Goal: Transaction & Acquisition: Purchase product/service

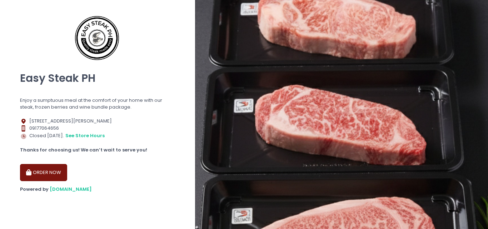
click at [34, 169] on button "ORDER NOW" at bounding box center [43, 172] width 47 height 17
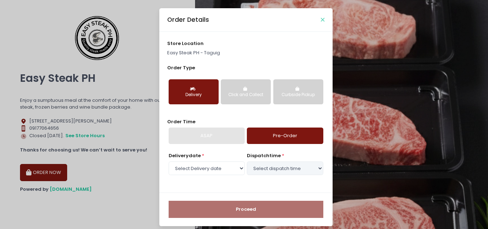
click at [321, 18] on icon "Close" at bounding box center [323, 19] width 4 height 5
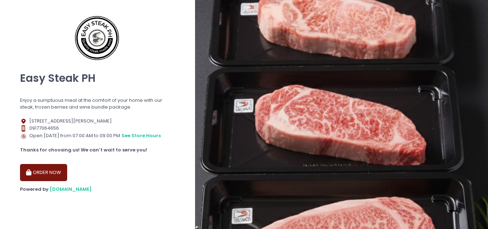
click at [55, 171] on button "ORDER NOW" at bounding box center [43, 172] width 47 height 17
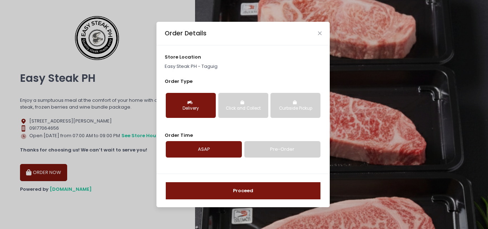
click at [243, 189] on button "Proceed" at bounding box center [243, 190] width 155 height 17
